Goal: Task Accomplishment & Management: Manage account settings

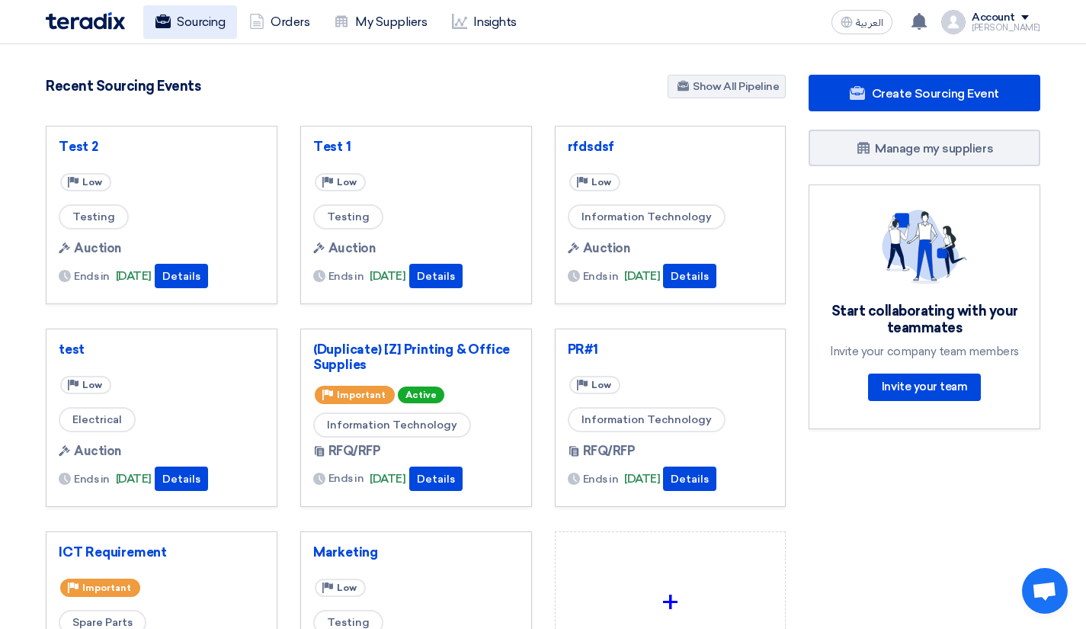
click at [212, 34] on link "Sourcing" at bounding box center [190, 22] width 94 height 34
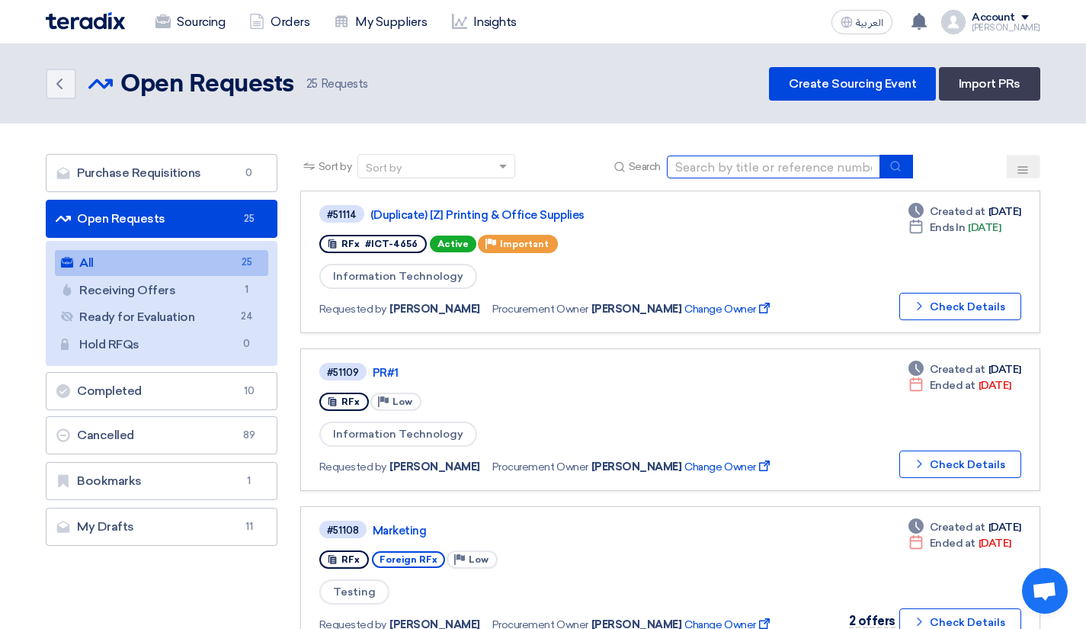
click at [749, 170] on input at bounding box center [773, 167] width 213 height 23
type input "[z]"
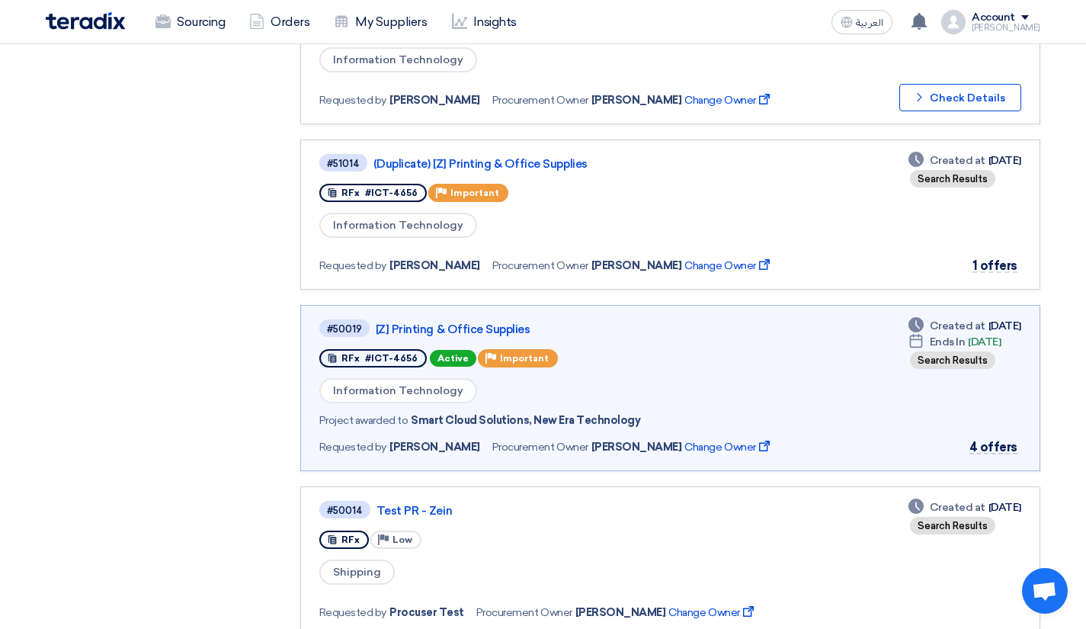
scroll to position [551, 0]
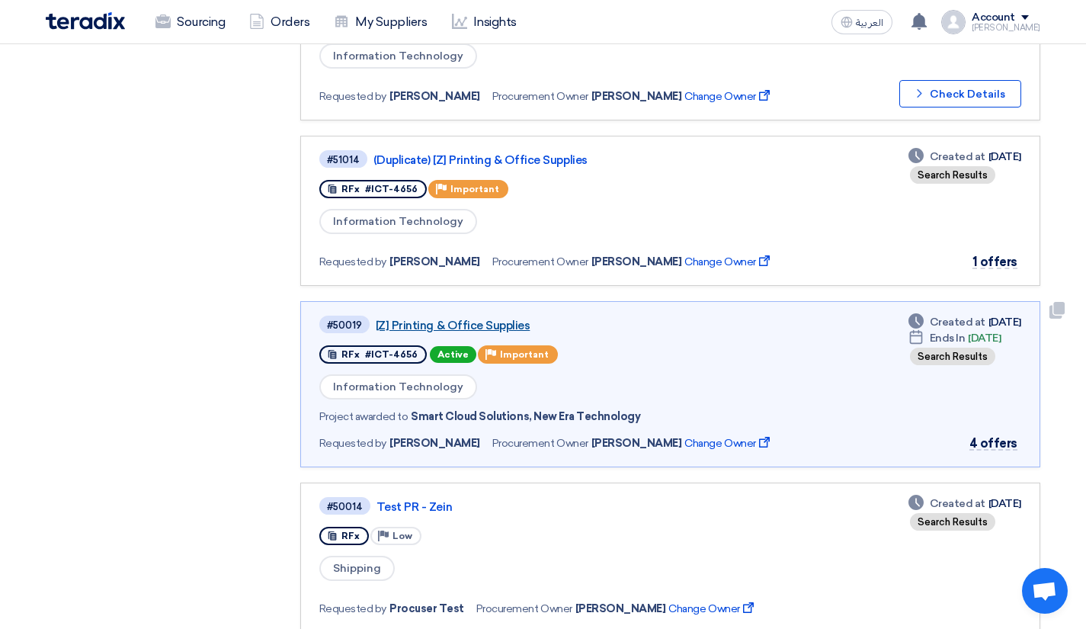
click at [509, 319] on link "[Z] Printing & Office Supplies" at bounding box center [566, 326] width 381 height 14
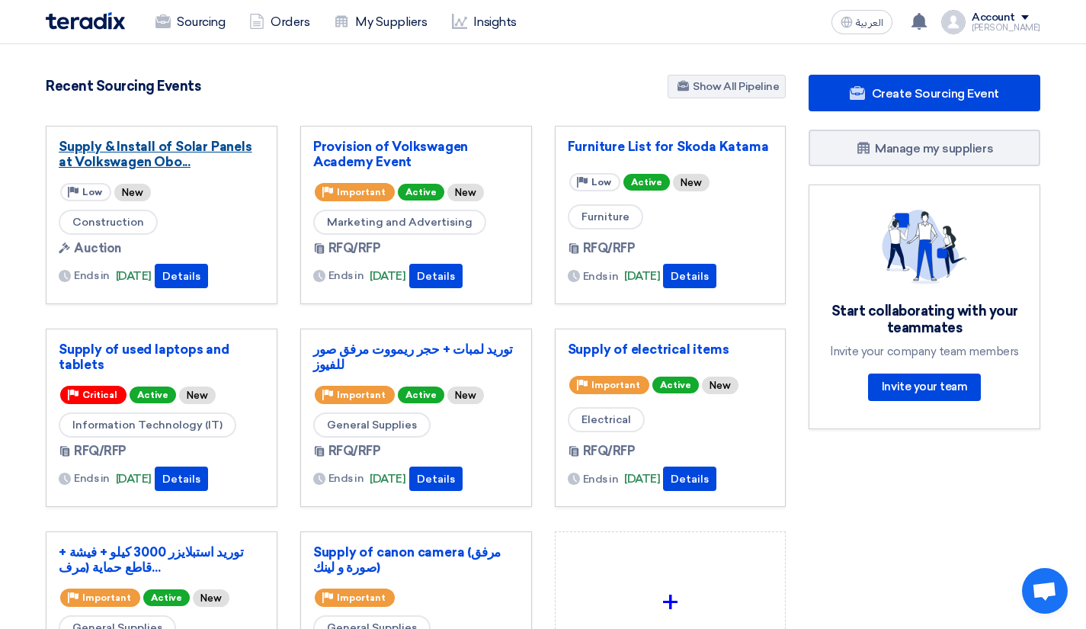
click at [143, 143] on link "Supply & Install of Solar Panels at Volkswagen Obo..." at bounding box center [162, 154] width 206 height 30
click at [483, 19] on link "Insights" at bounding box center [484, 22] width 89 height 34
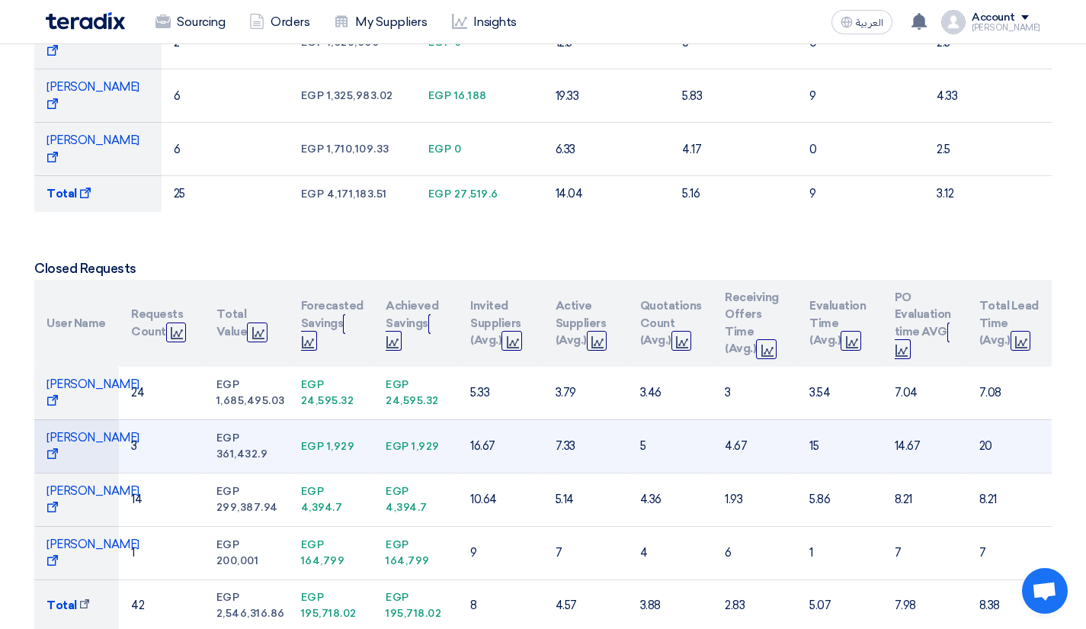
scroll to position [527, 0]
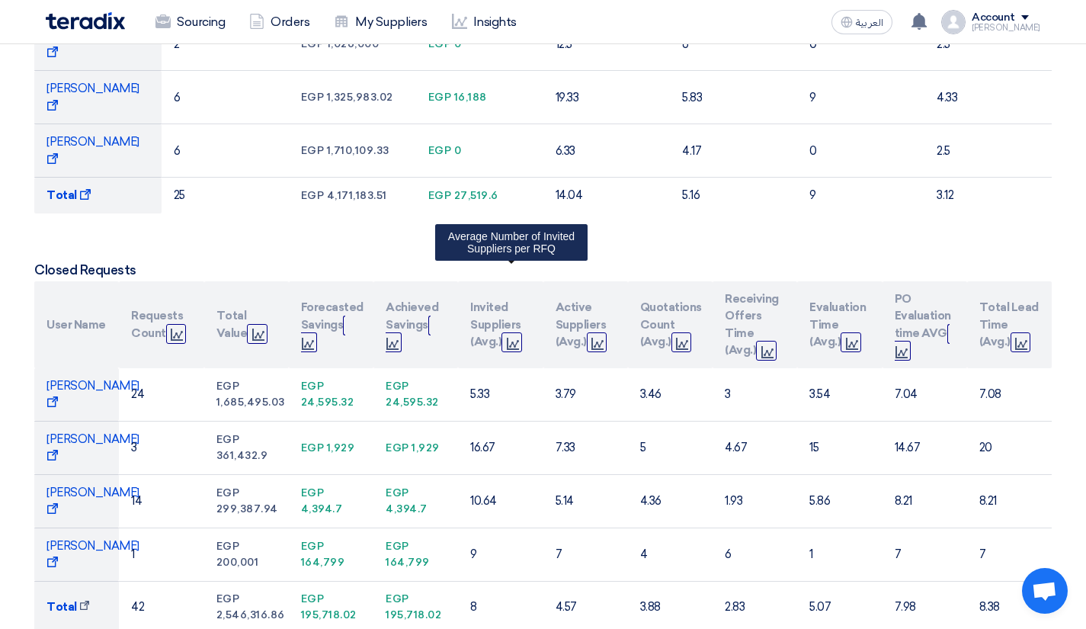
click at [517, 338] on icon "Graph" at bounding box center [513, 344] width 12 height 12
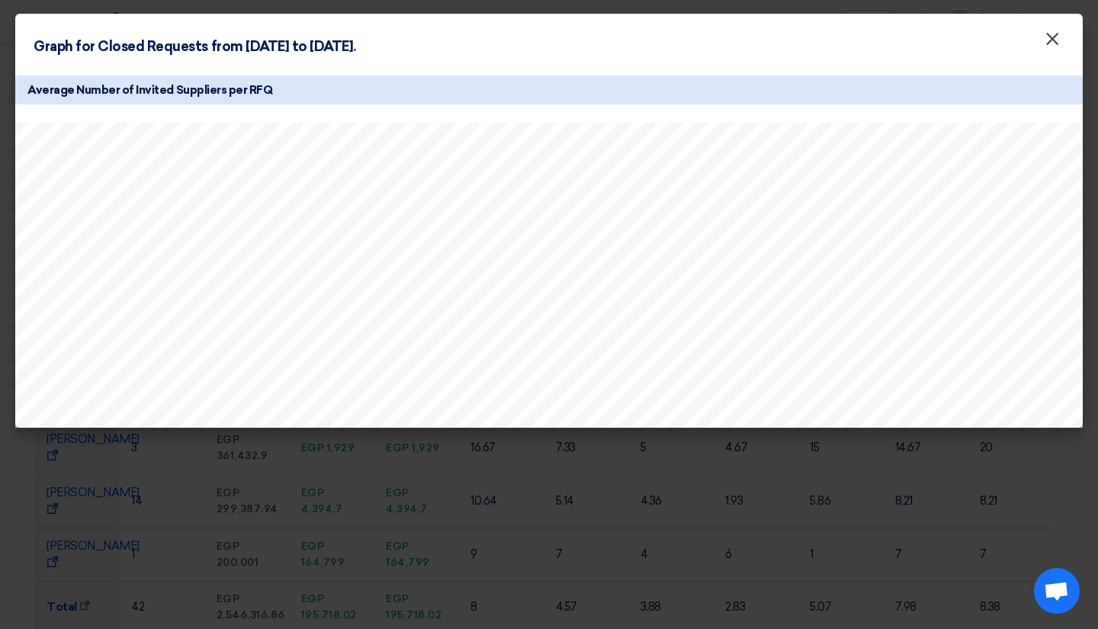
click at [1046, 44] on span "×" at bounding box center [1051, 42] width 15 height 30
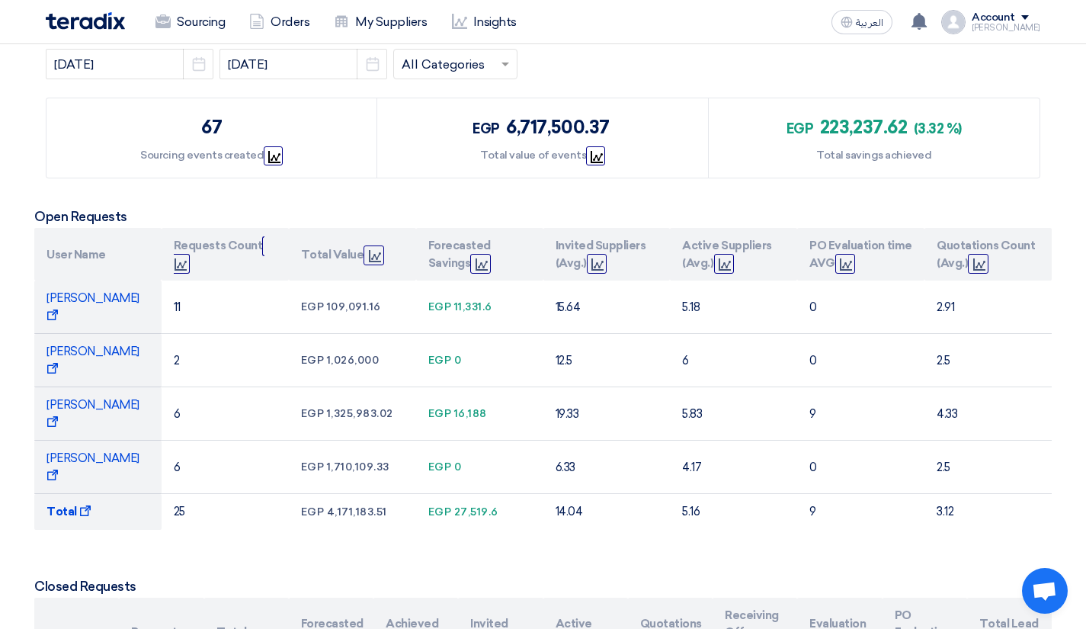
scroll to position [0, 0]
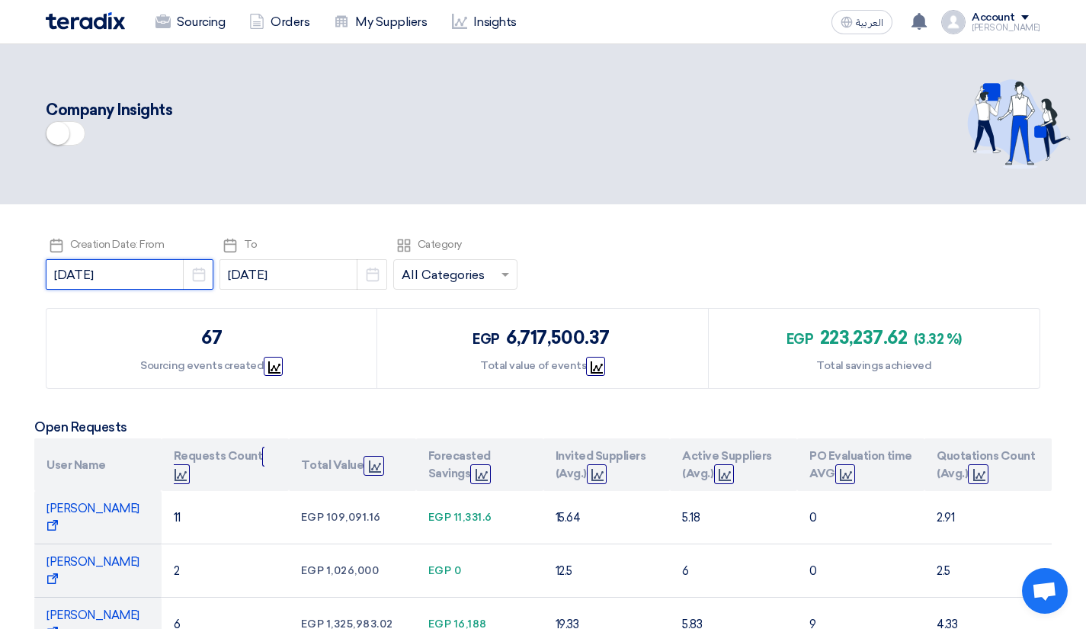
click at [107, 282] on input "2025-07-01" at bounding box center [130, 274] width 168 height 30
select select "7"
select select "2025"
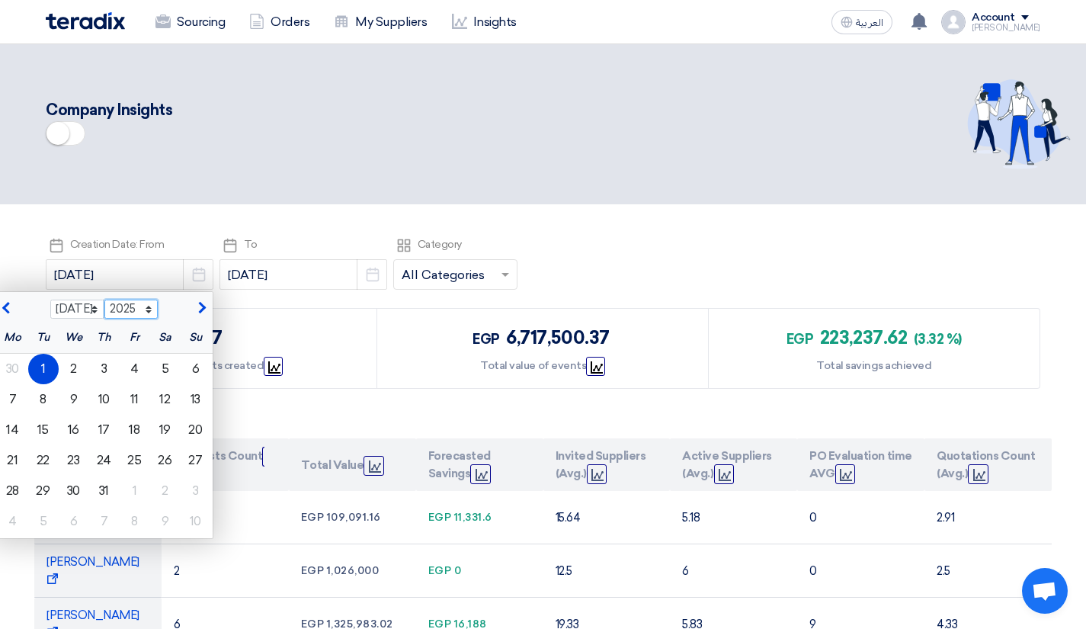
click at [133, 306] on select "2015 2016 2017 2018 2019 2020 2021 2022 2023 2024 2025 2026 2027 2028 2029 2030…" at bounding box center [131, 310] width 54 height 20
click at [239, 197] on header "Company Insights" at bounding box center [543, 124] width 1086 height 160
click at [72, 307] on select "Jan Feb Mar Apr May Jun Jul Aug Sep Oct Nov Dec" at bounding box center [77, 310] width 54 height 20
click at [50, 300] on select "Jan Feb Mar Apr May Jun Jul Aug Sep Oct Nov Dec" at bounding box center [77, 310] width 54 height 20
click at [74, 314] on select "Jan Feb Mar Apr May Jun Jul Aug Sep Oct Nov Dec" at bounding box center [77, 310] width 54 height 20
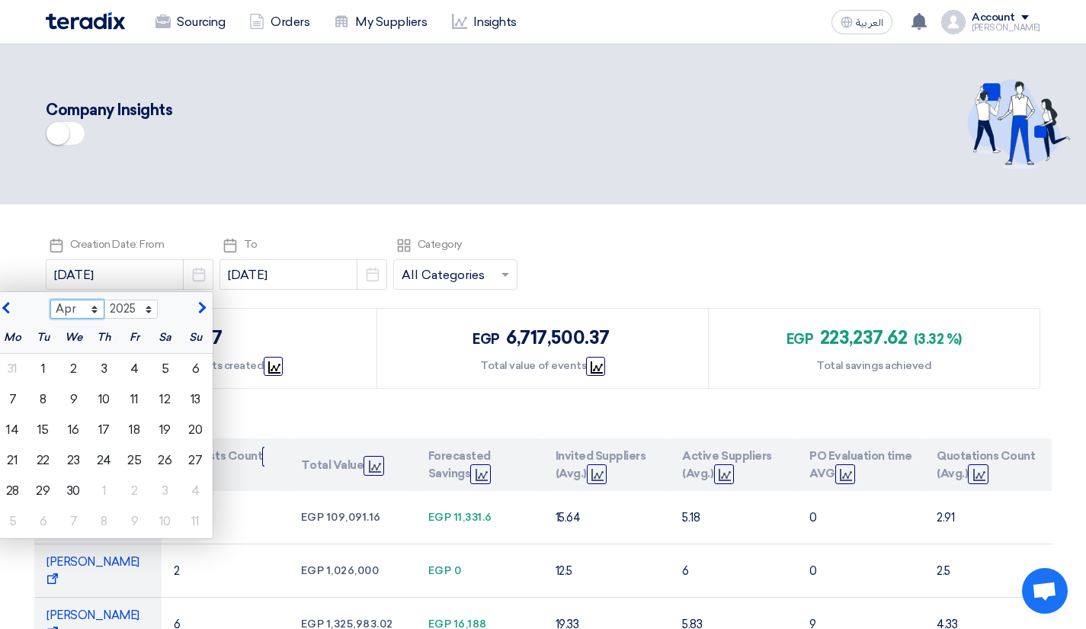
select select "1"
click at [50, 300] on select "Jan Feb Mar Apr May Jun Jul Aug Sep Oct Nov Dec" at bounding box center [77, 310] width 54 height 20
click at [59, 367] on div "1" at bounding box center [74, 369] width 30 height 30
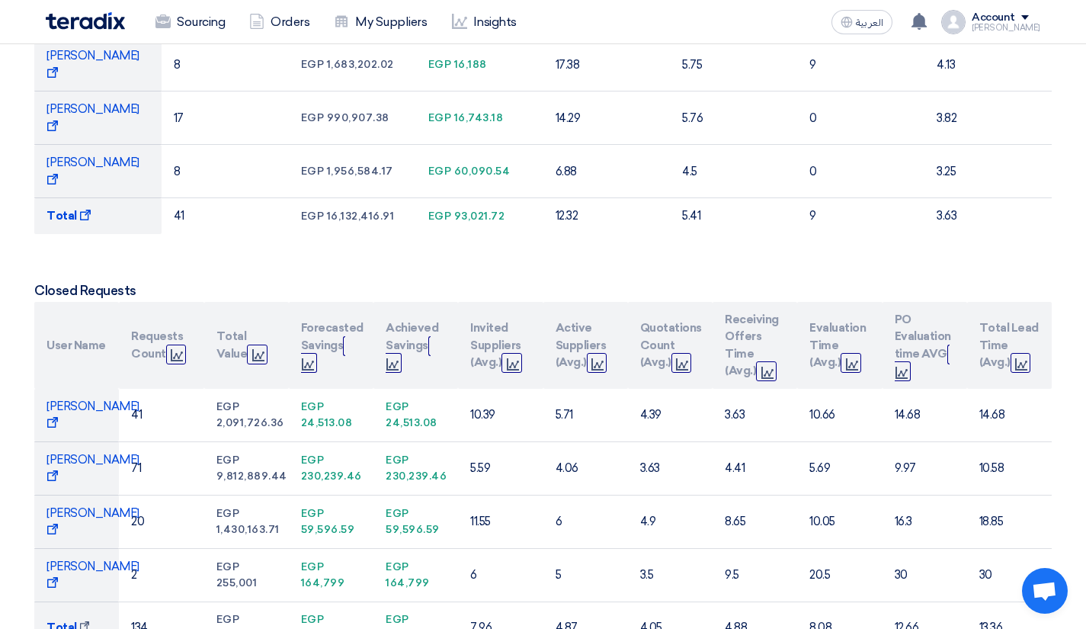
scroll to position [561, 0]
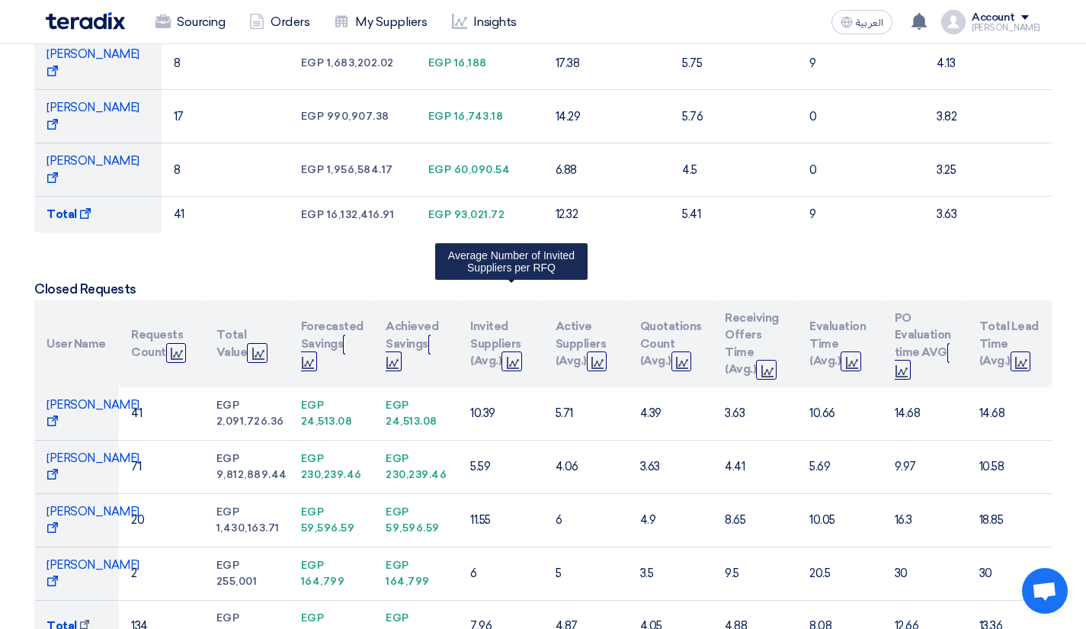
click at [507, 357] on use at bounding box center [513, 363] width 12 height 12
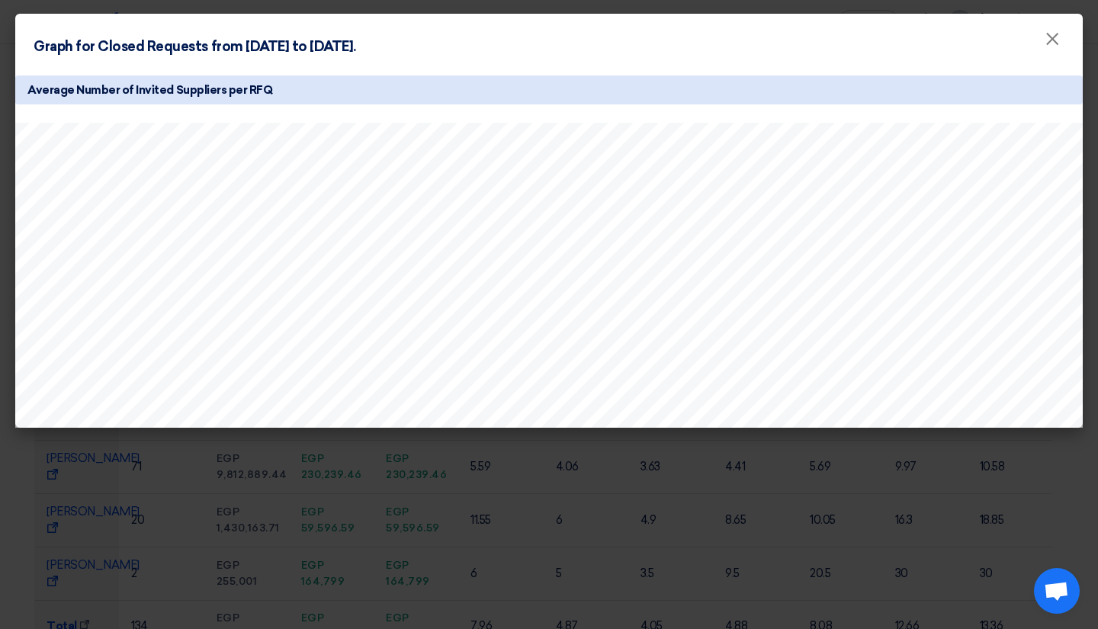
click at [843, 46] on div "Graph for Closed Requests from 2025-01-01 to 2025-08-20. ×" at bounding box center [548, 42] width 1067 height 56
click at [1057, 34] on span "×" at bounding box center [1051, 42] width 15 height 30
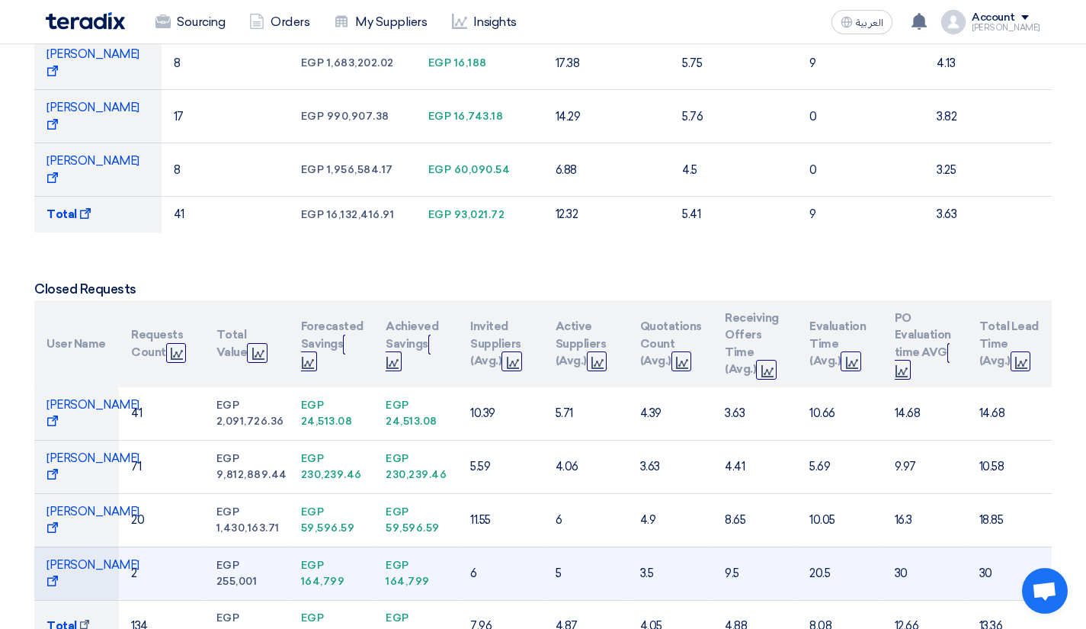
click at [725, 547] on td "9.5" at bounding box center [755, 573] width 85 height 53
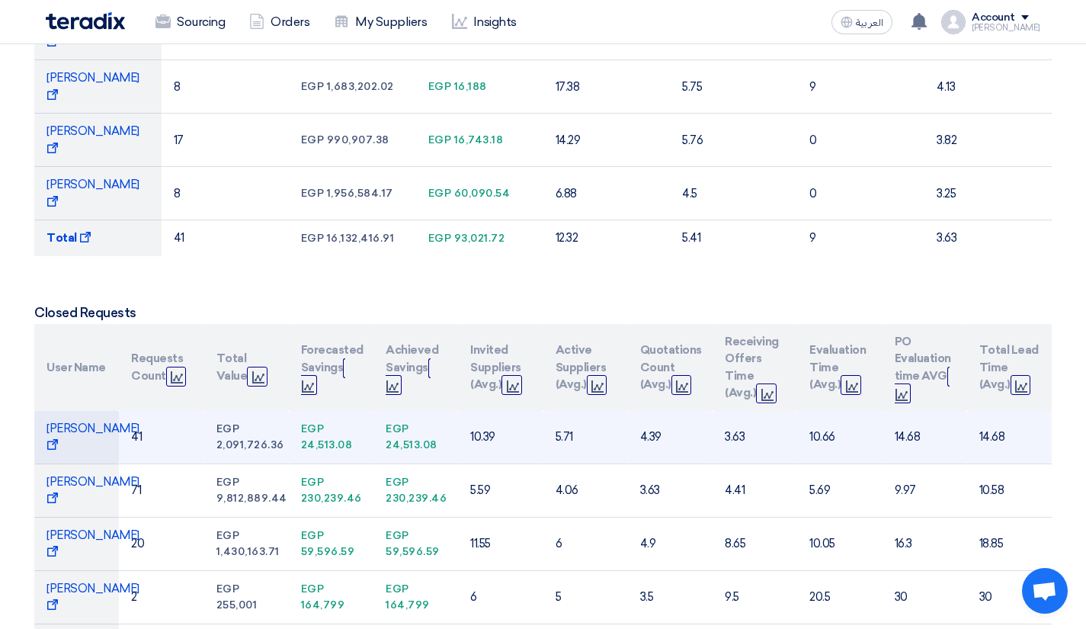
scroll to position [538, 0]
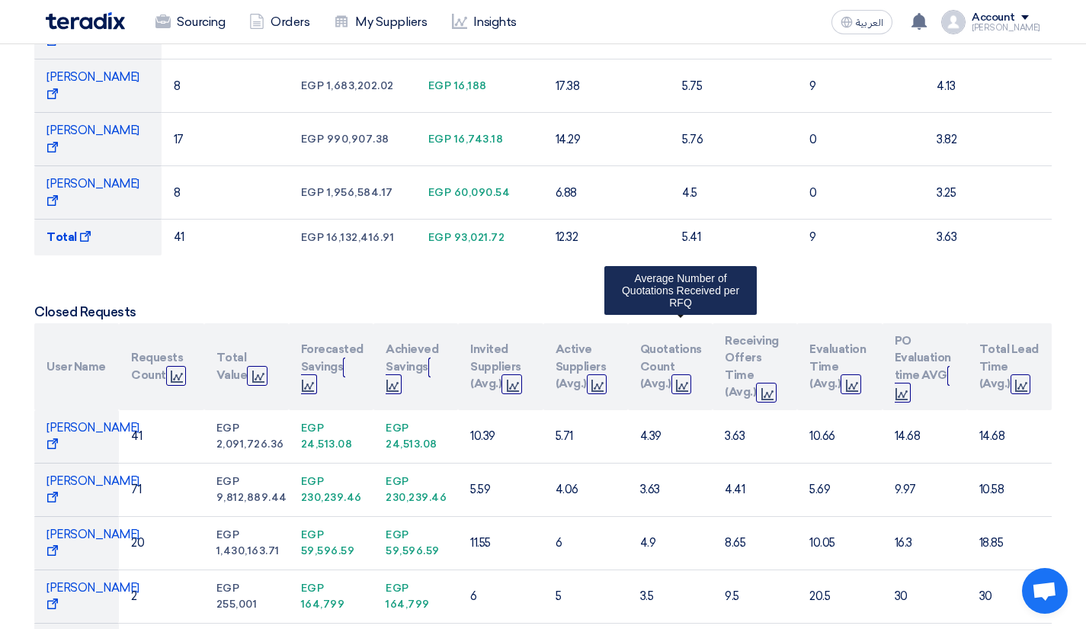
click at [682, 380] on use at bounding box center [682, 386] width 12 height 12
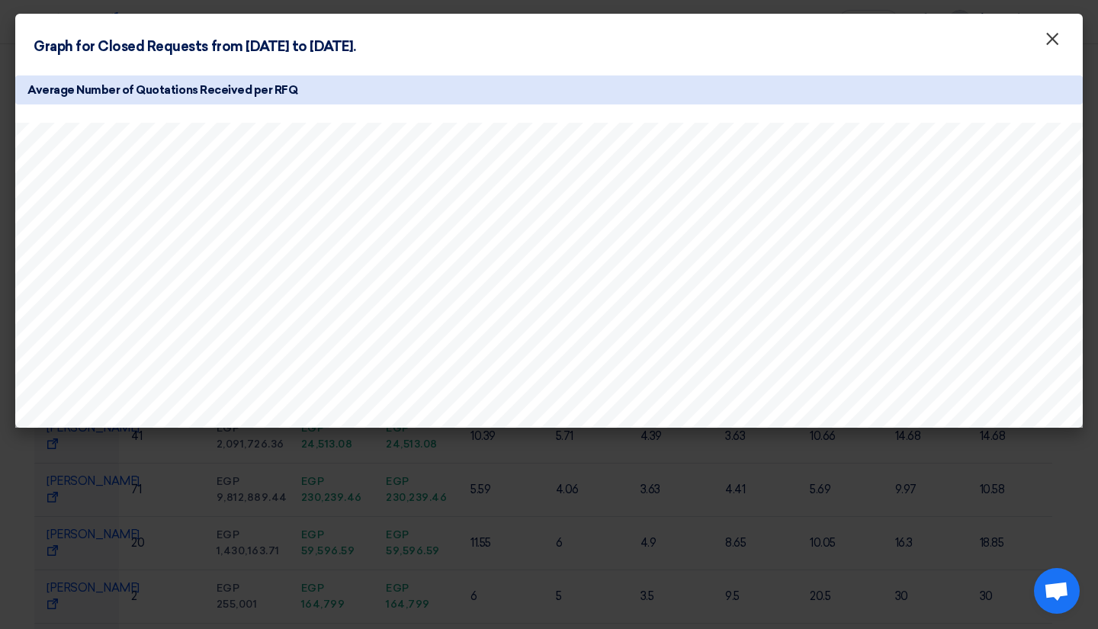
click at [1040, 44] on button "×" at bounding box center [1052, 39] width 40 height 30
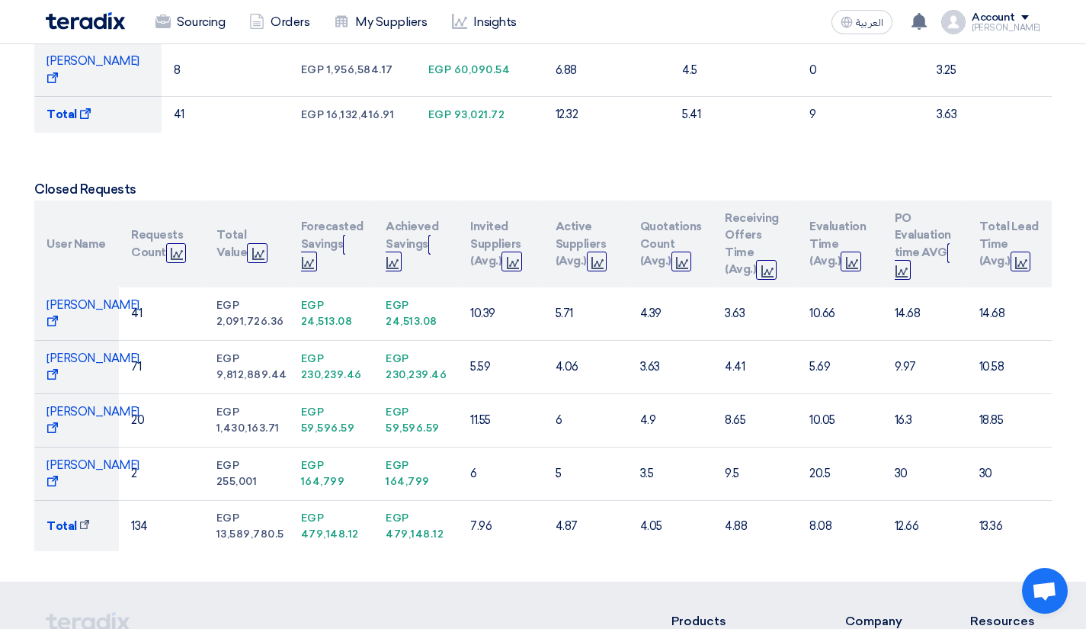
scroll to position [662, 0]
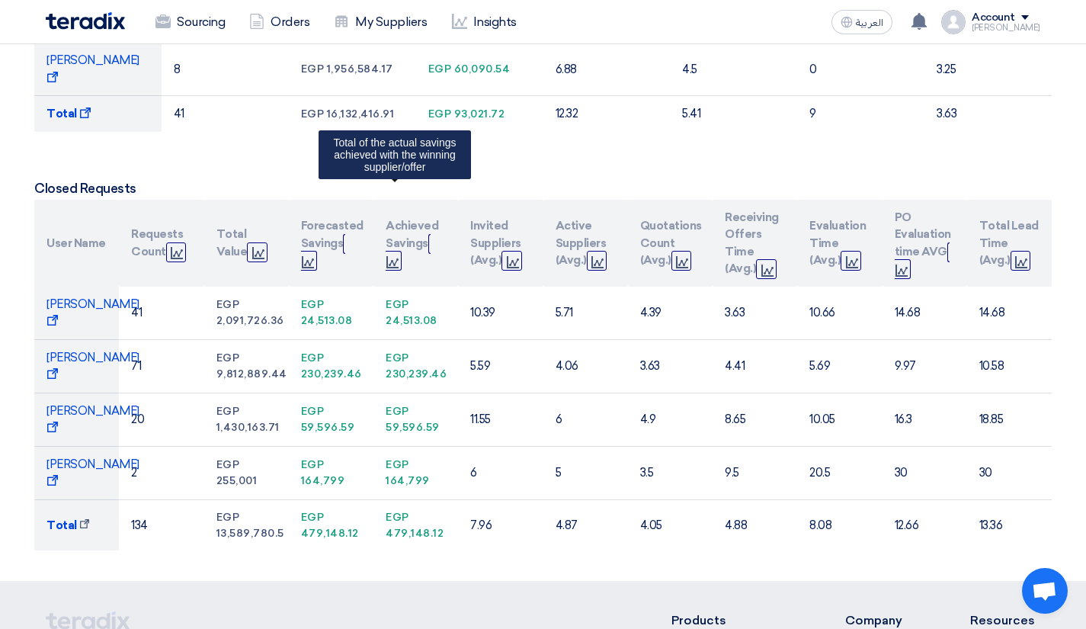
click at [397, 256] on icon "Graph" at bounding box center [393, 262] width 12 height 12
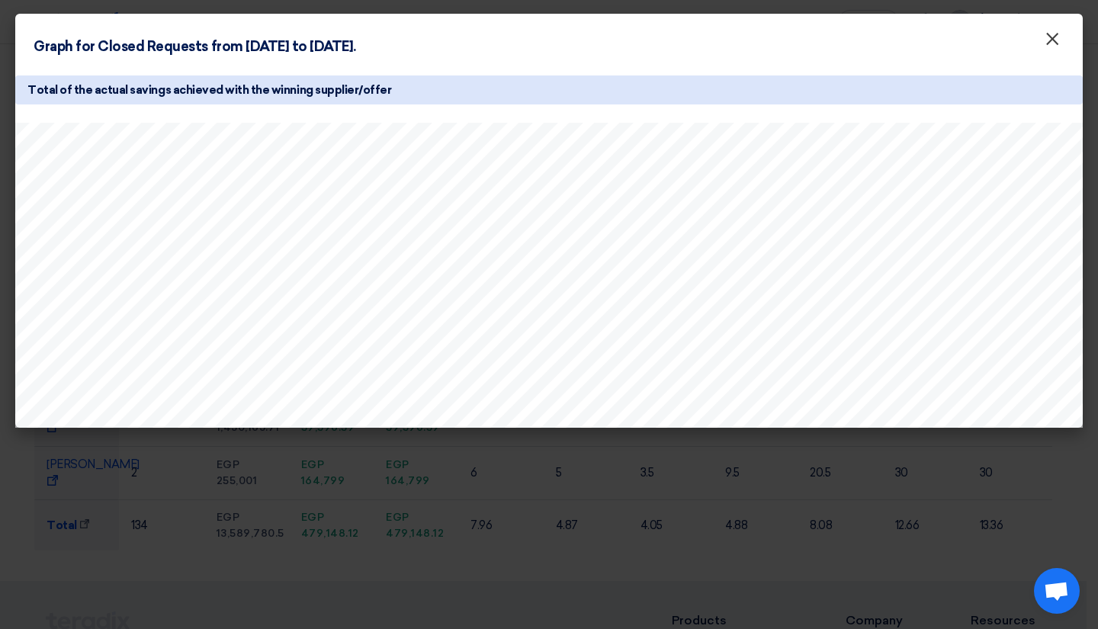
click at [1052, 41] on span "×" at bounding box center [1051, 42] width 15 height 30
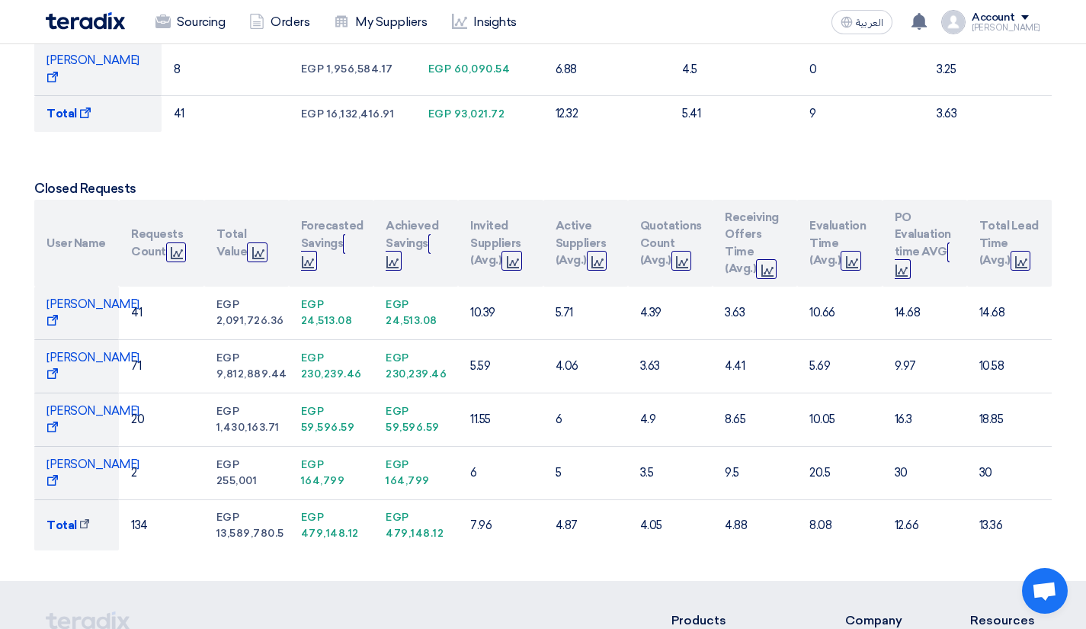
click at [817, 528] on section "Pick a date Creation Date: From 2025-01-01 Pick a date Pick a date To 2025-08-2…" at bounding box center [543, 62] width 1086 height 1038
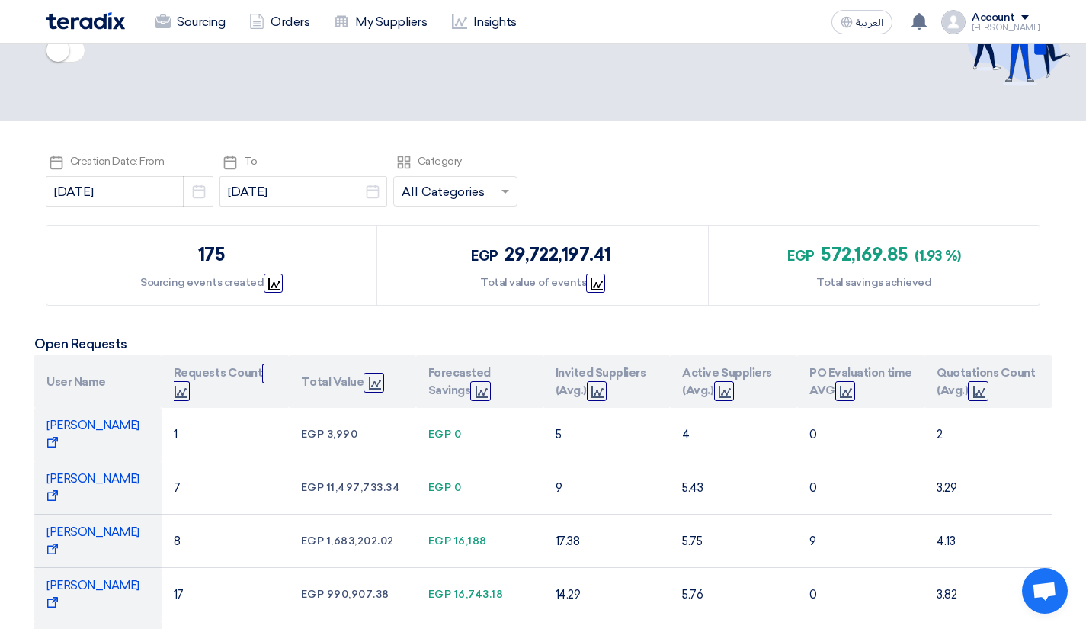
scroll to position [0, 0]
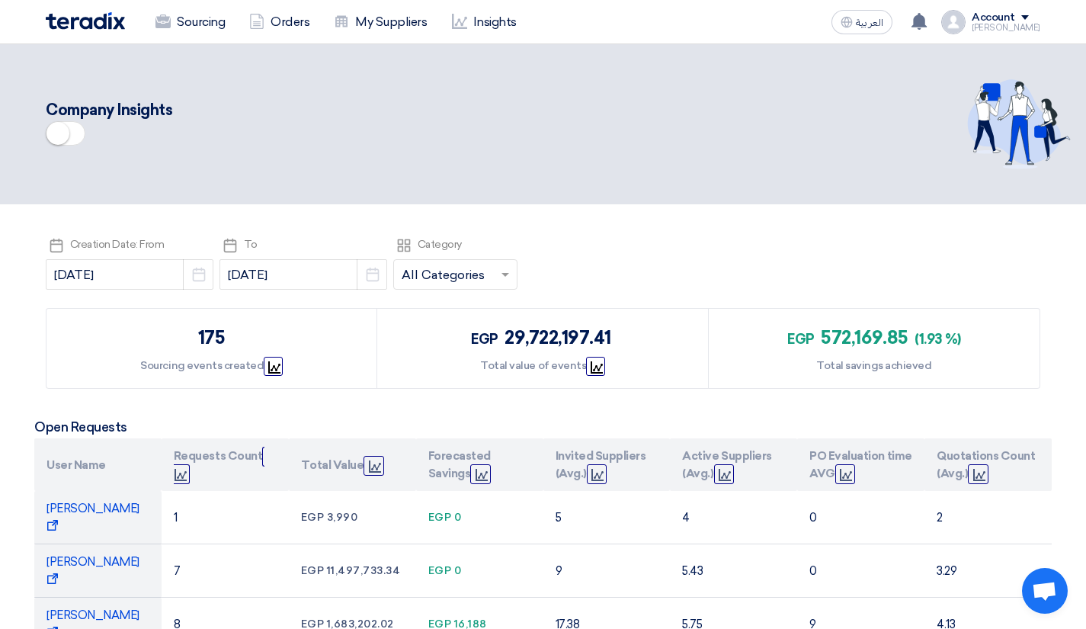
click at [75, 130] on span at bounding box center [66, 133] width 40 height 24
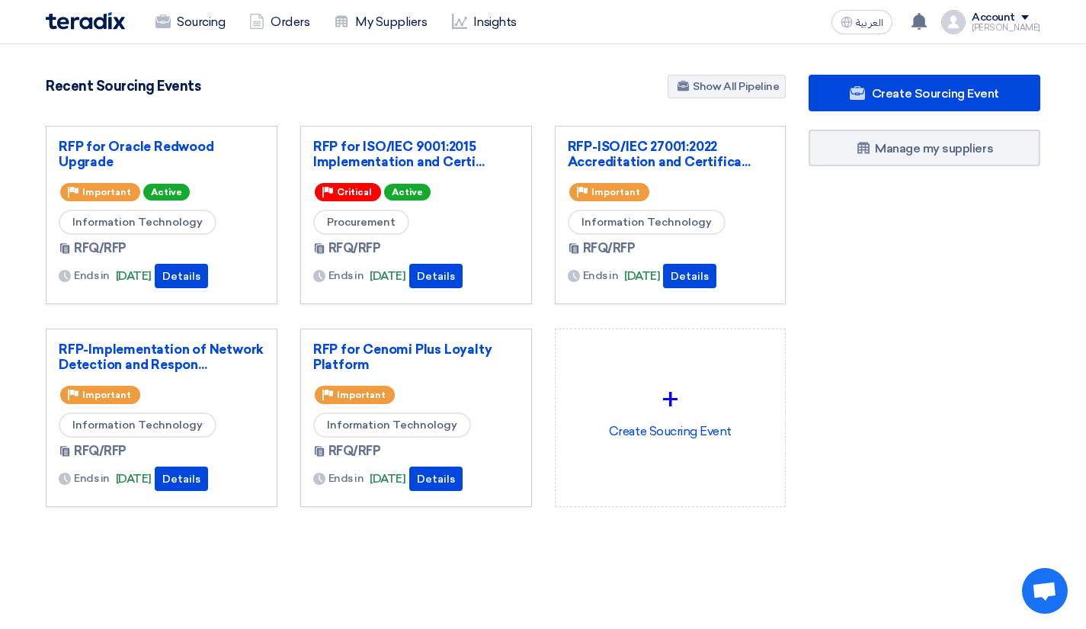
click at [1024, 27] on div "Faizan" at bounding box center [1006, 28] width 69 height 8
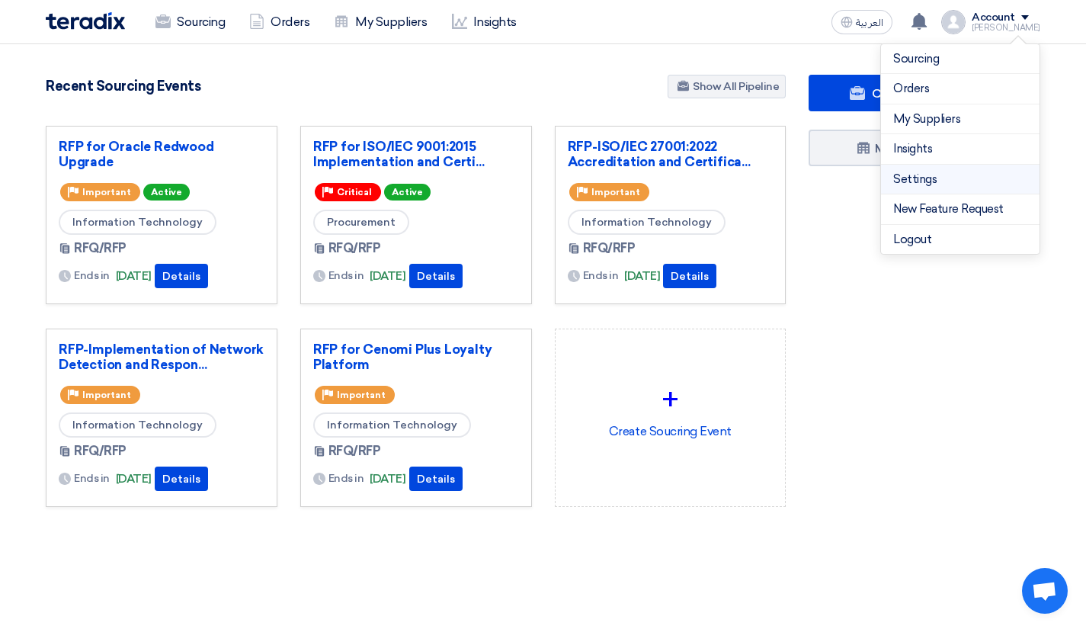
click at [948, 184] on link "Settings" at bounding box center [960, 180] width 134 height 18
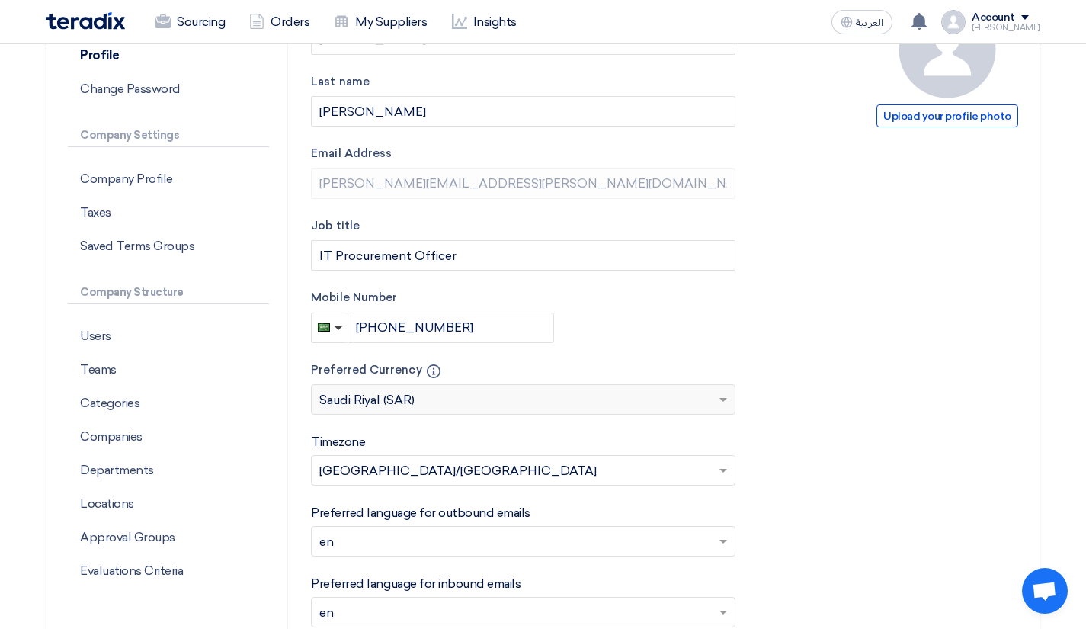
scroll to position [180, 0]
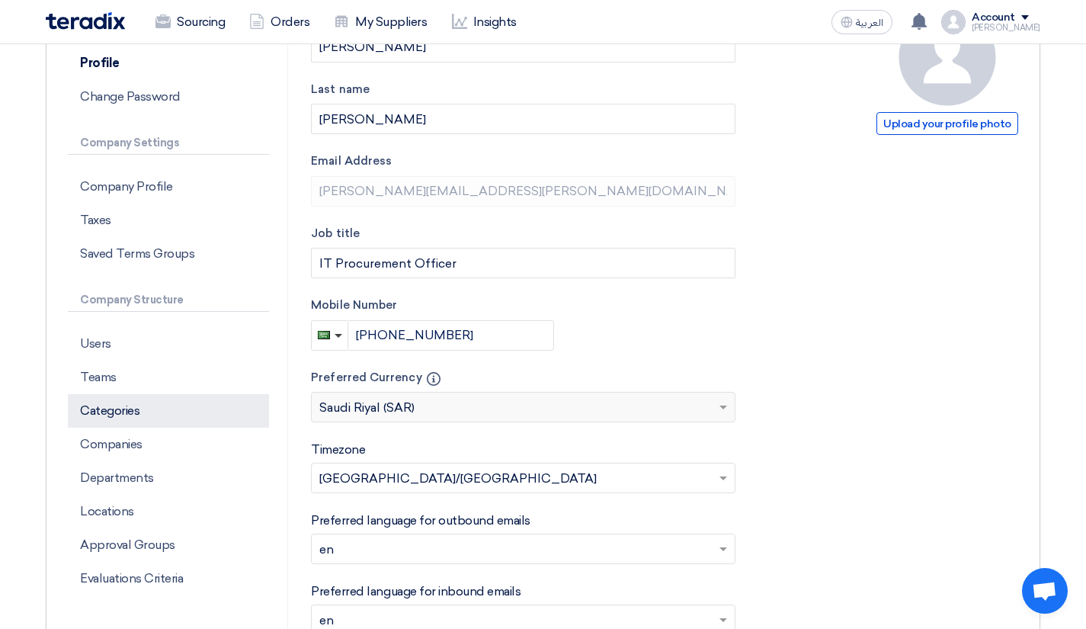
click at [176, 414] on p "Categories" at bounding box center [168, 411] width 201 height 34
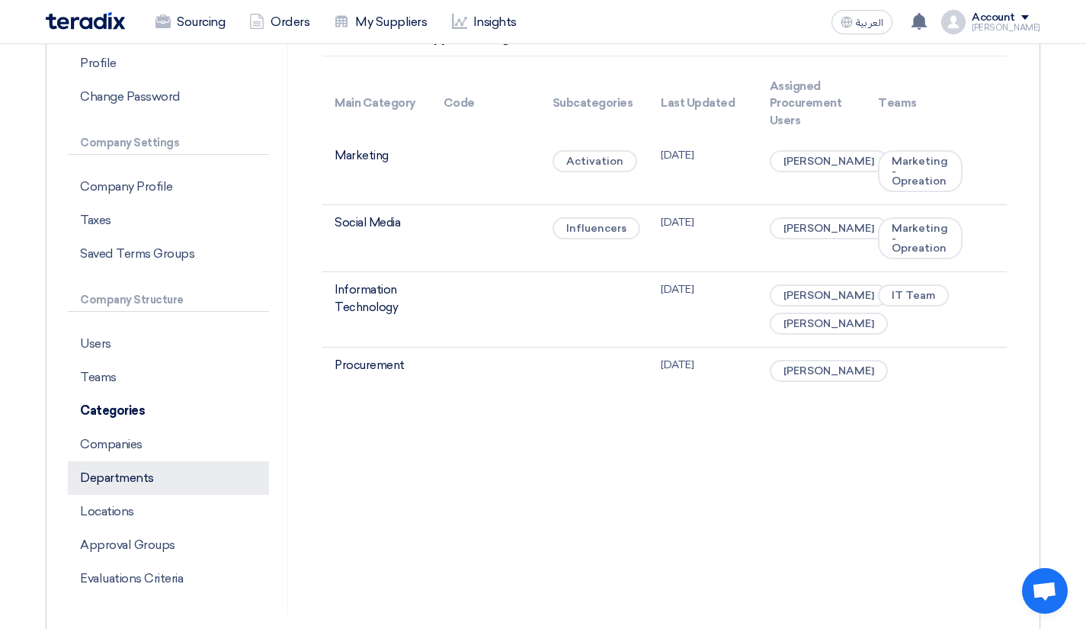
click at [137, 462] on p "Departments" at bounding box center [168, 478] width 201 height 34
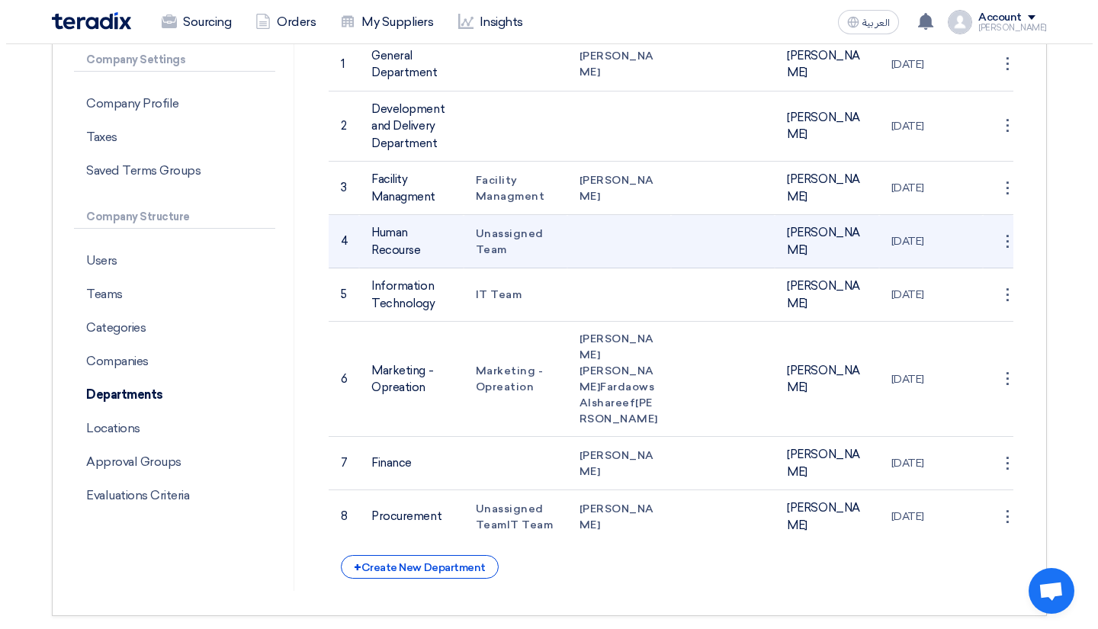
scroll to position [268, 0]
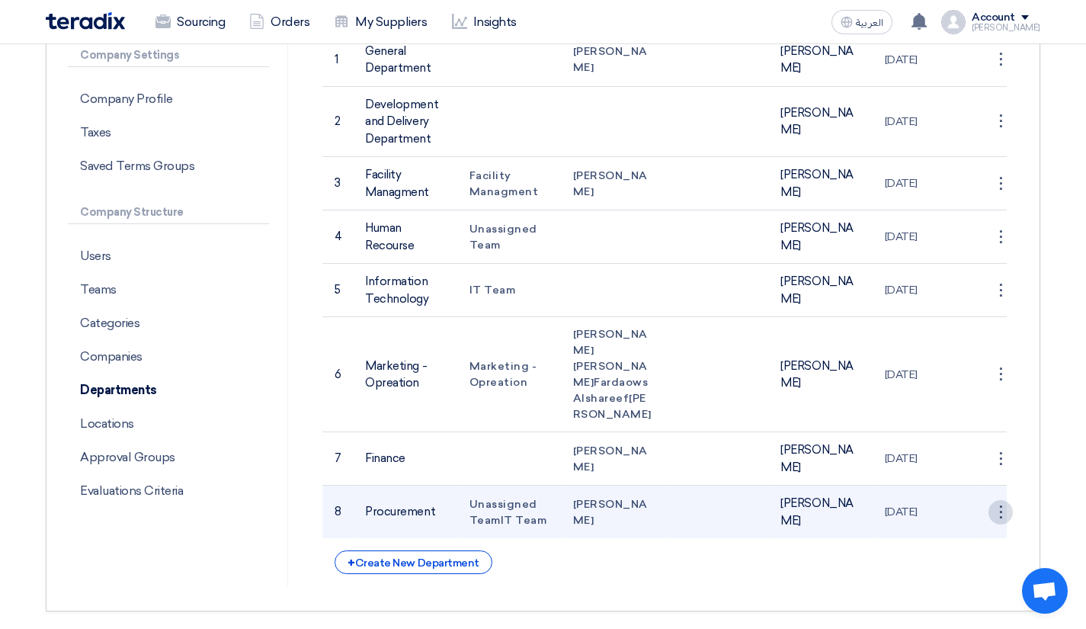
click at [1004, 72] on div "⋮" at bounding box center [1001, 59] width 24 height 24
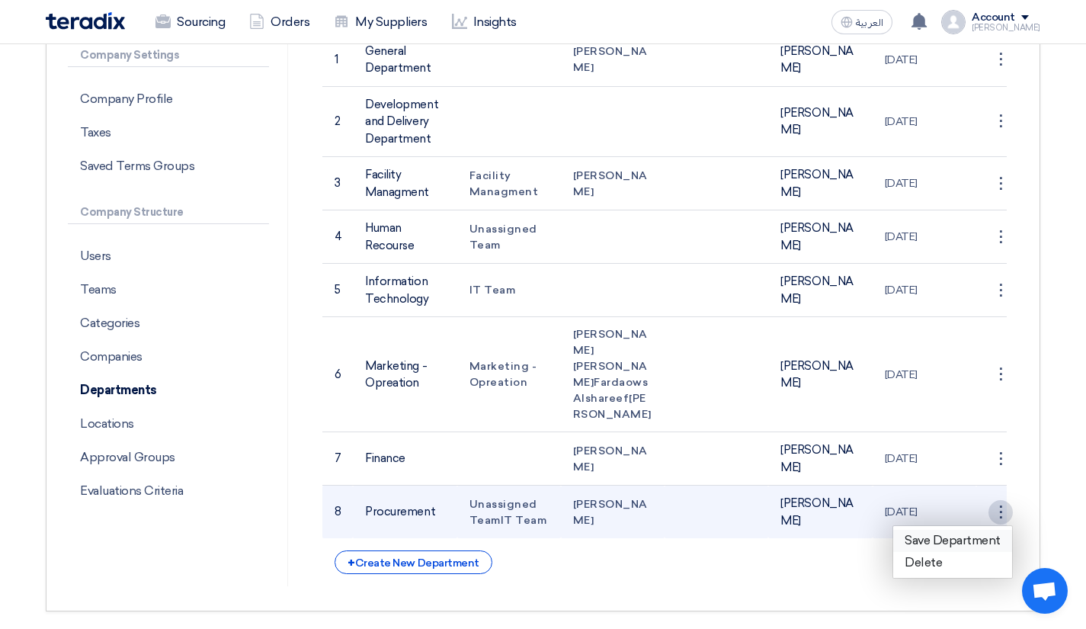
click at [935, 552] on link "Save Department" at bounding box center [952, 541] width 119 height 22
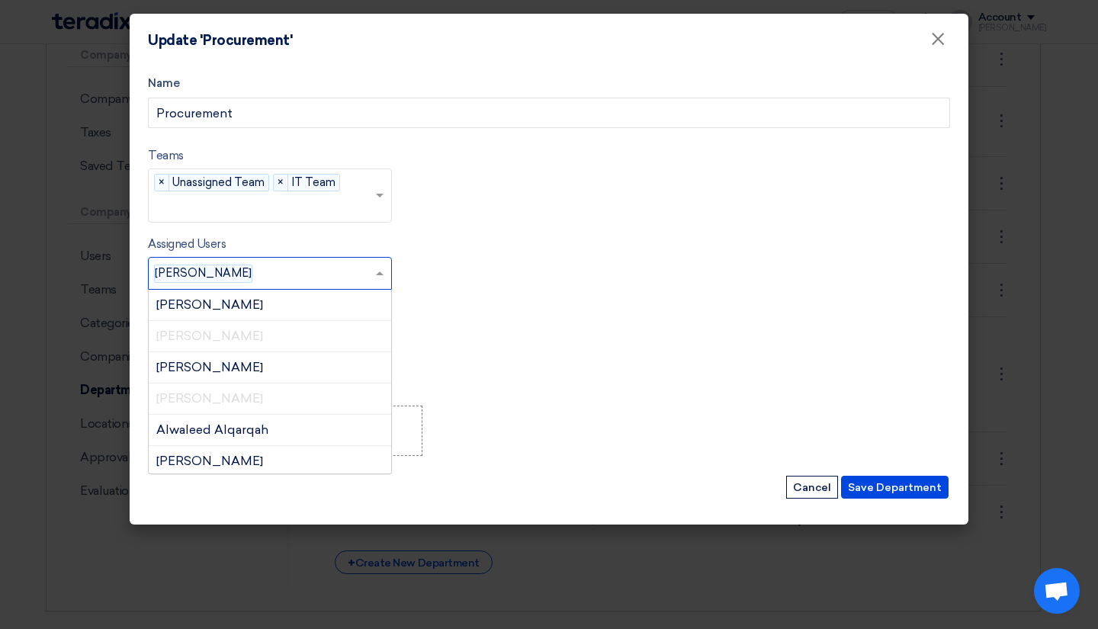
click at [281, 268] on input "text" at bounding box center [316, 274] width 116 height 25
click at [263, 307] on span "Abdellatif Alswaimeh" at bounding box center [209, 304] width 107 height 14
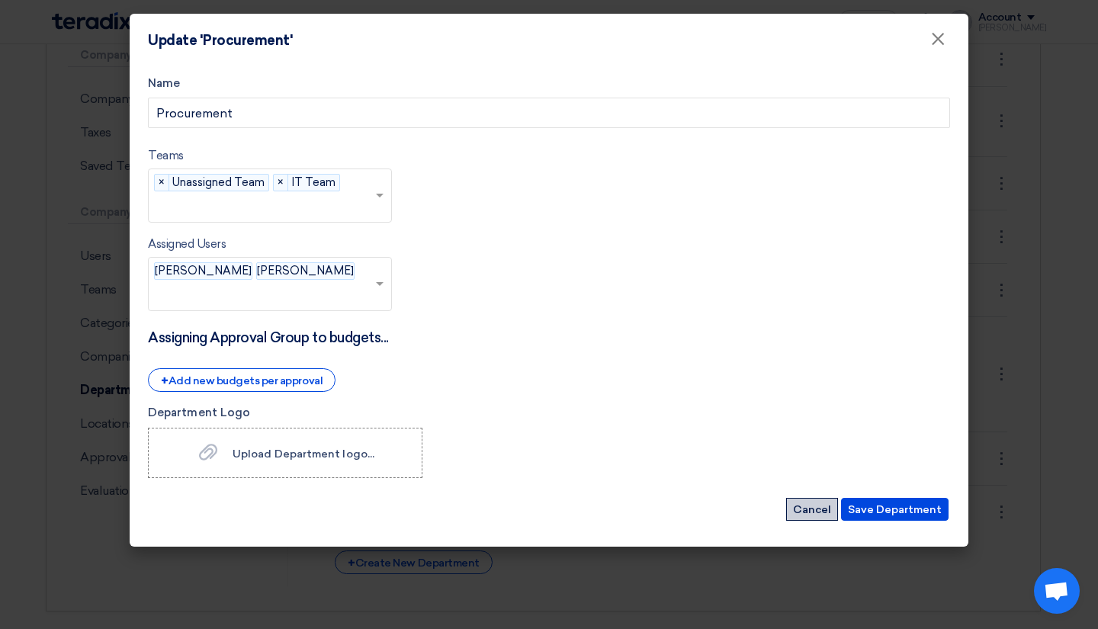
click at [796, 508] on button "Cancel" at bounding box center [812, 509] width 52 height 23
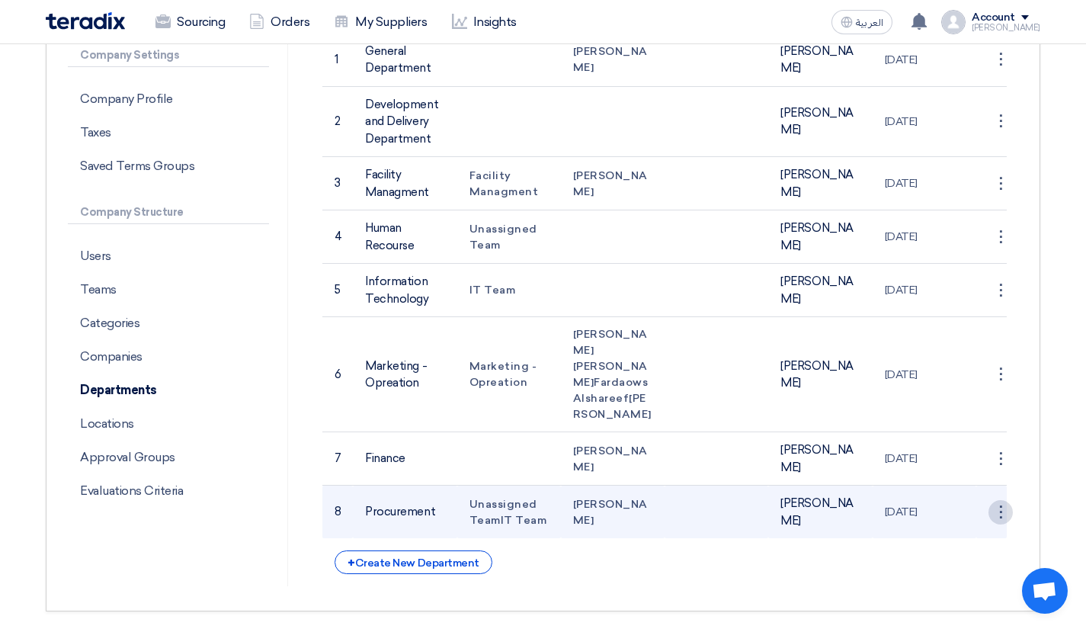
click at [1004, 72] on div "⋮" at bounding box center [1001, 59] width 24 height 24
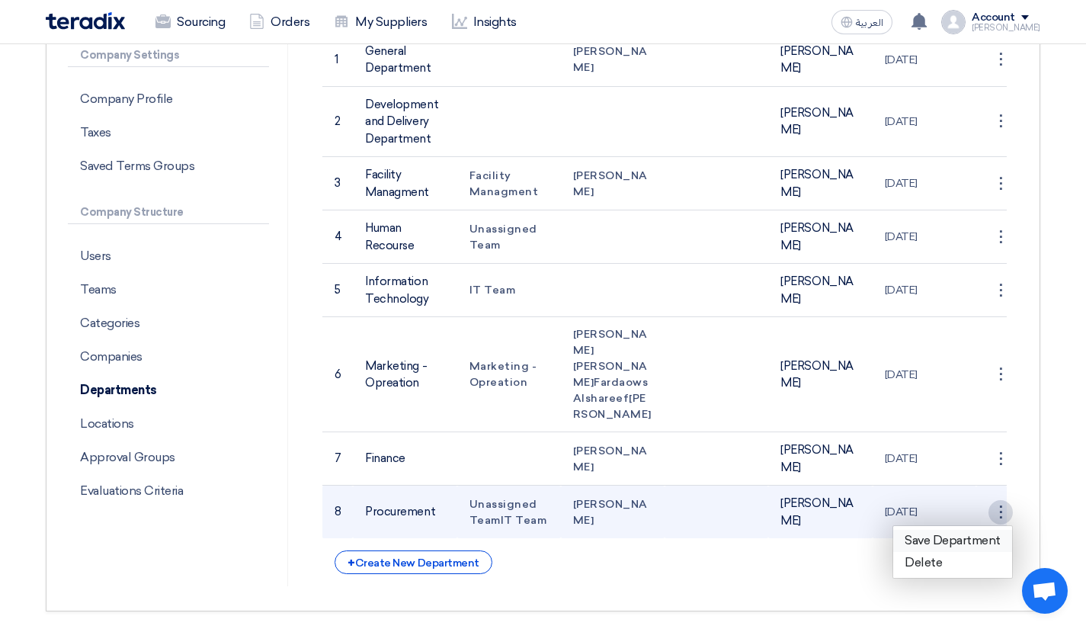
click at [925, 551] on link "Save Department" at bounding box center [952, 541] width 119 height 22
